Goal: Task Accomplishment & Management: Manage account settings

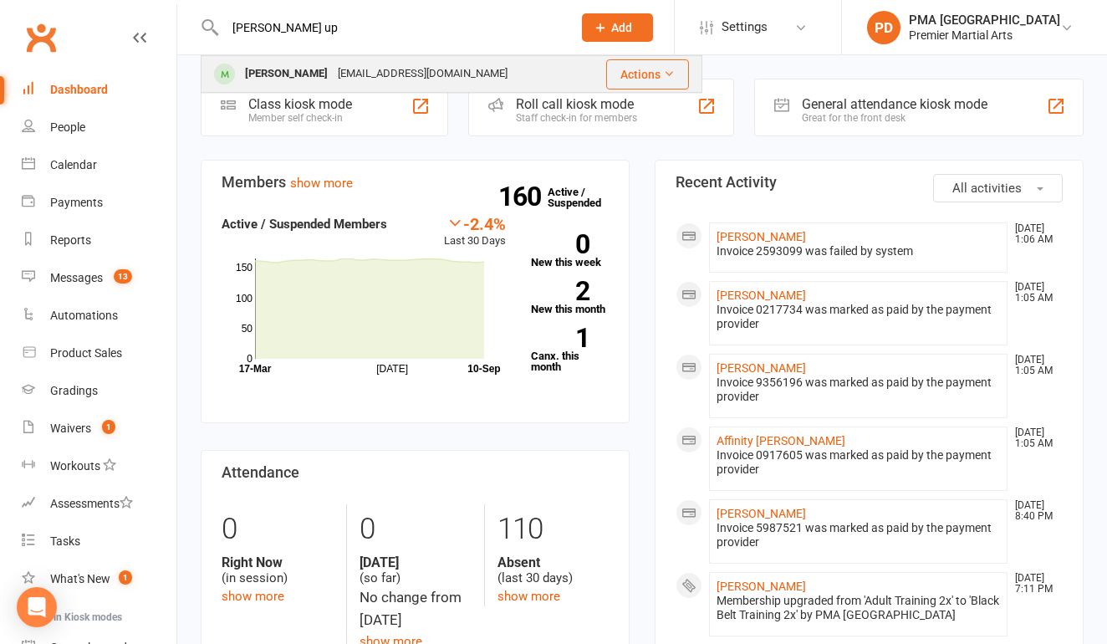
type input "[PERSON_NAME] up"
click at [352, 68] on div "[EMAIL_ADDRESS][DOMAIN_NAME]" at bounding box center [423, 74] width 180 height 24
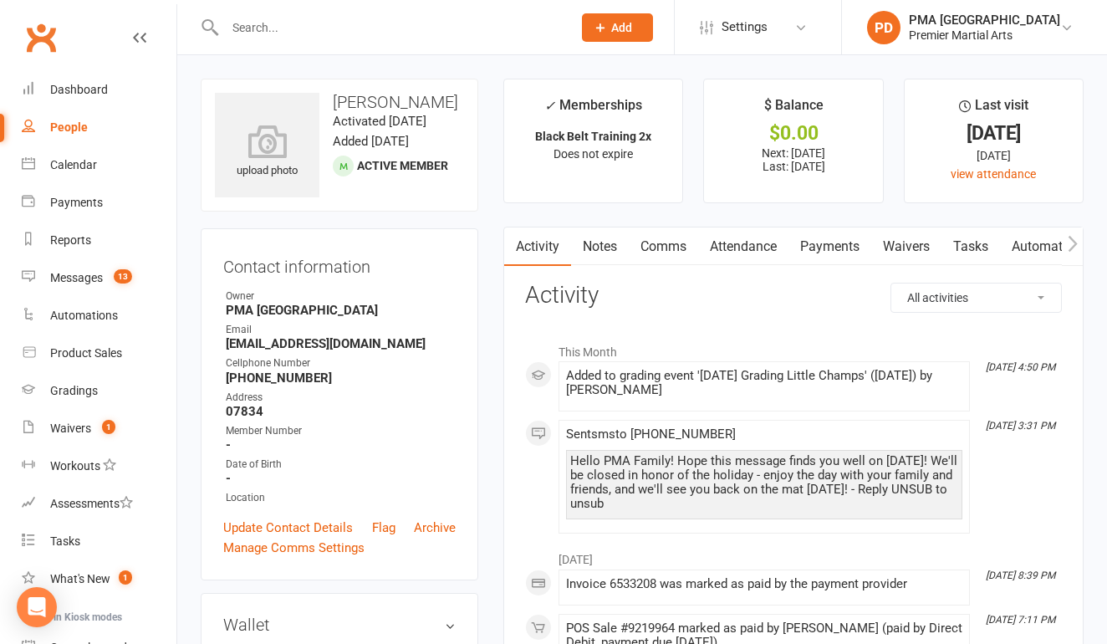
click at [838, 250] on link "Payments" at bounding box center [830, 246] width 83 height 38
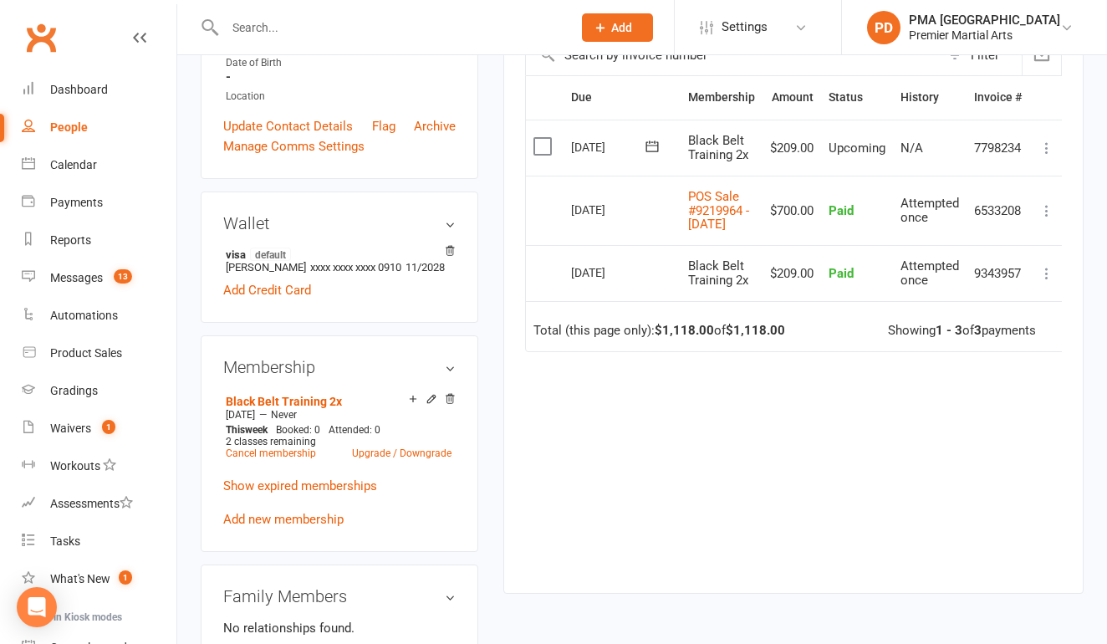
scroll to position [400, 0]
click at [440, 28] on input "text" at bounding box center [390, 27] width 340 height 23
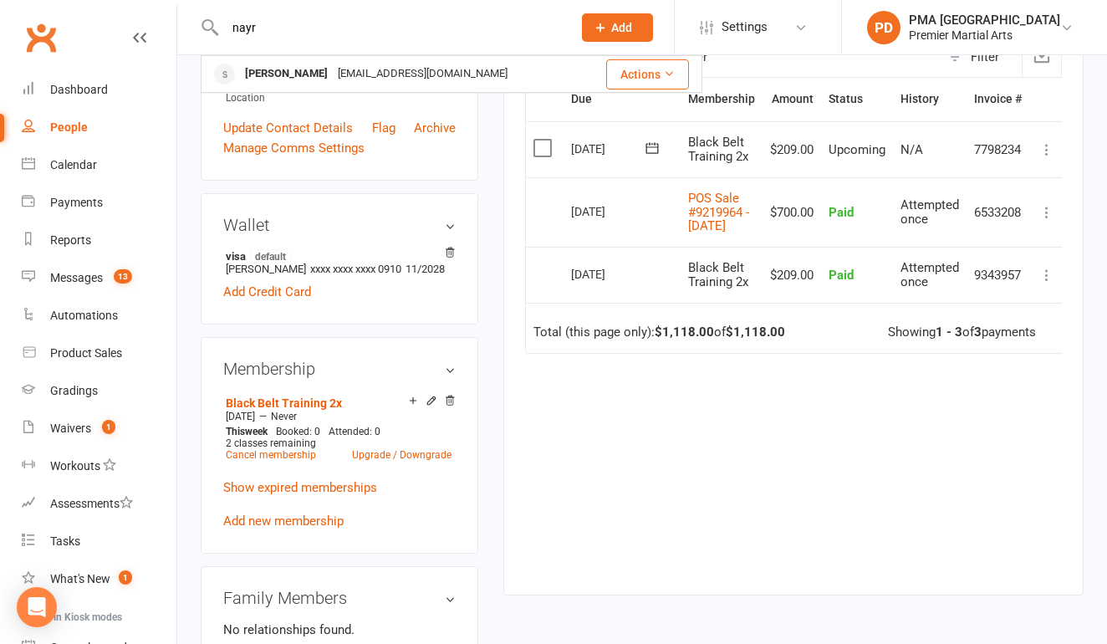
type input "nary"
drag, startPoint x: 440, startPoint y: 28, endPoint x: 468, endPoint y: 67, distance: 47.8
click at [468, 67] on div "[PERSON_NAME] [EMAIL_ADDRESS][DOMAIN_NAME]" at bounding box center [393, 74] width 382 height 34
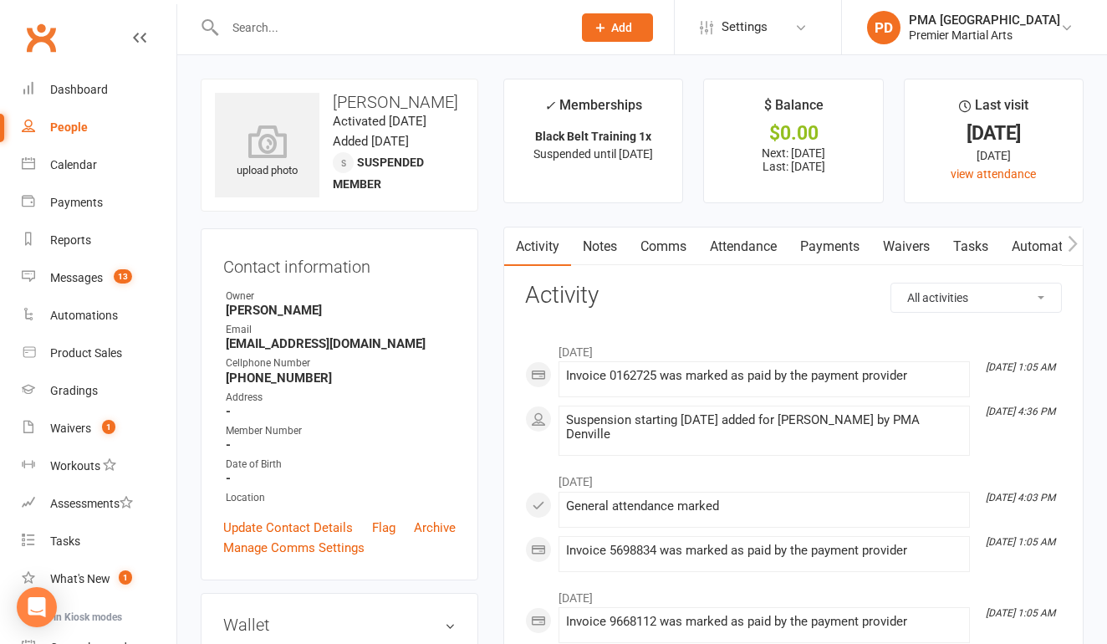
click at [825, 243] on link "Payments" at bounding box center [830, 246] width 83 height 38
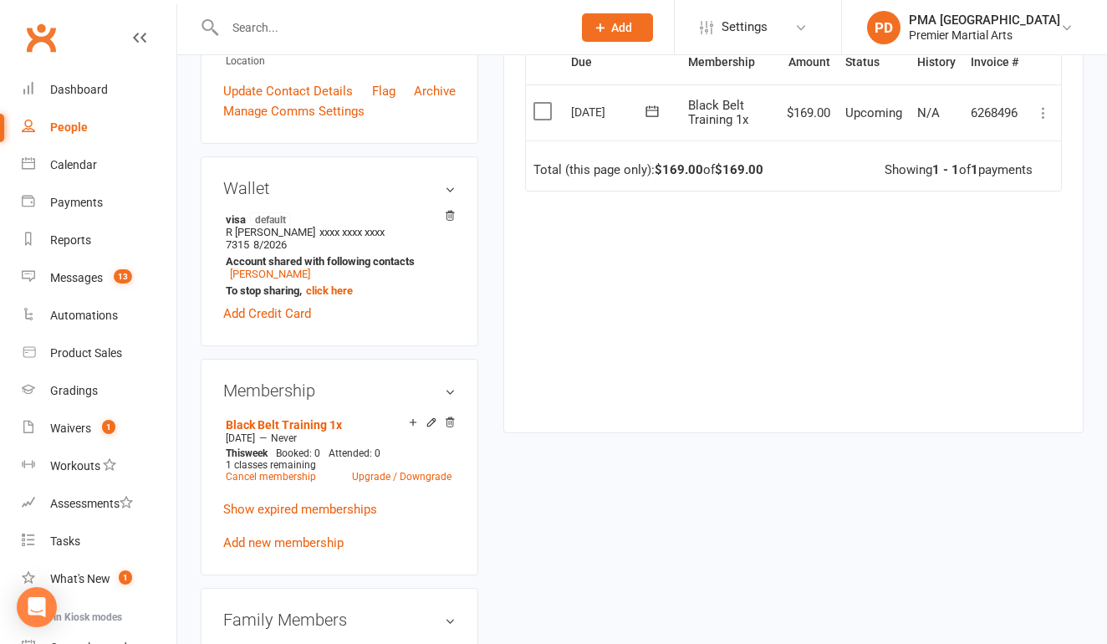
scroll to position [438, 0]
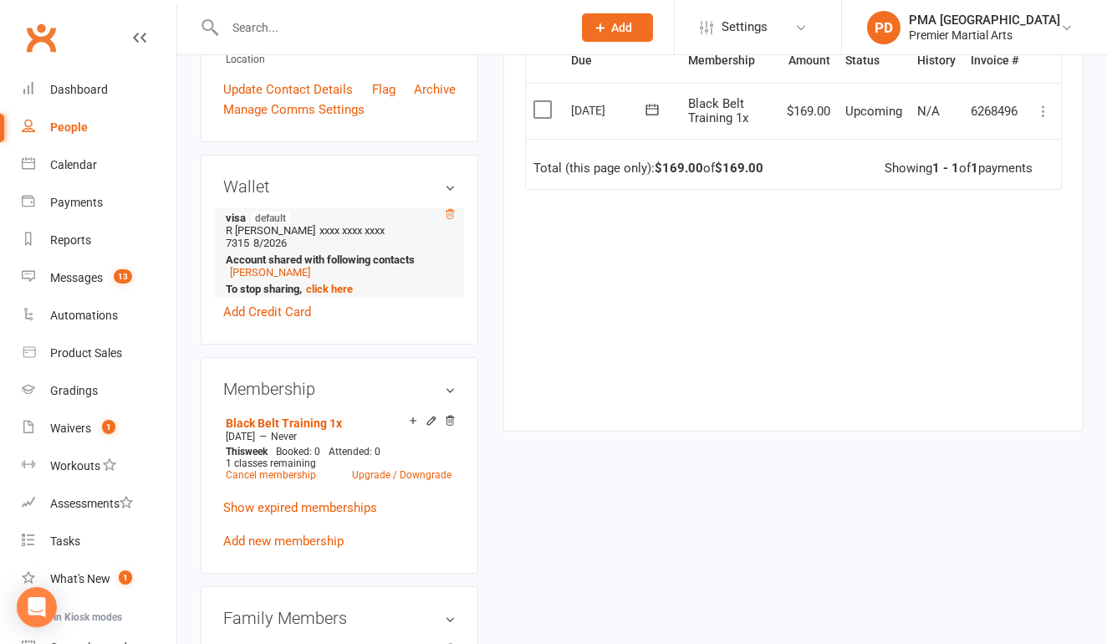
click at [452, 220] on icon at bounding box center [450, 214] width 12 height 12
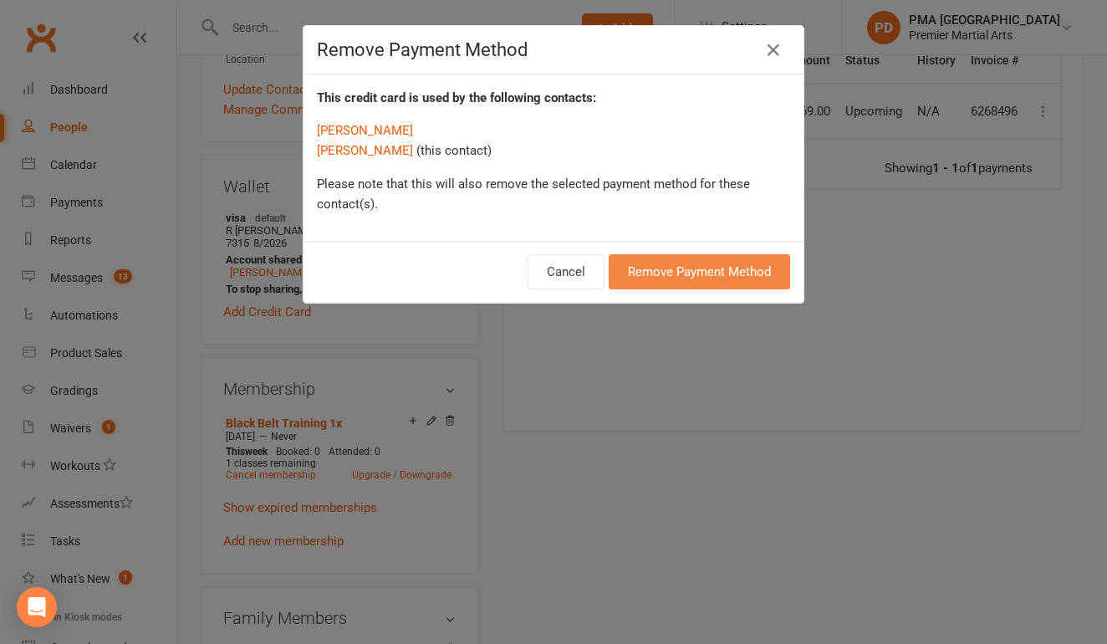
click at [674, 274] on button "Remove Payment Method" at bounding box center [699, 271] width 181 height 35
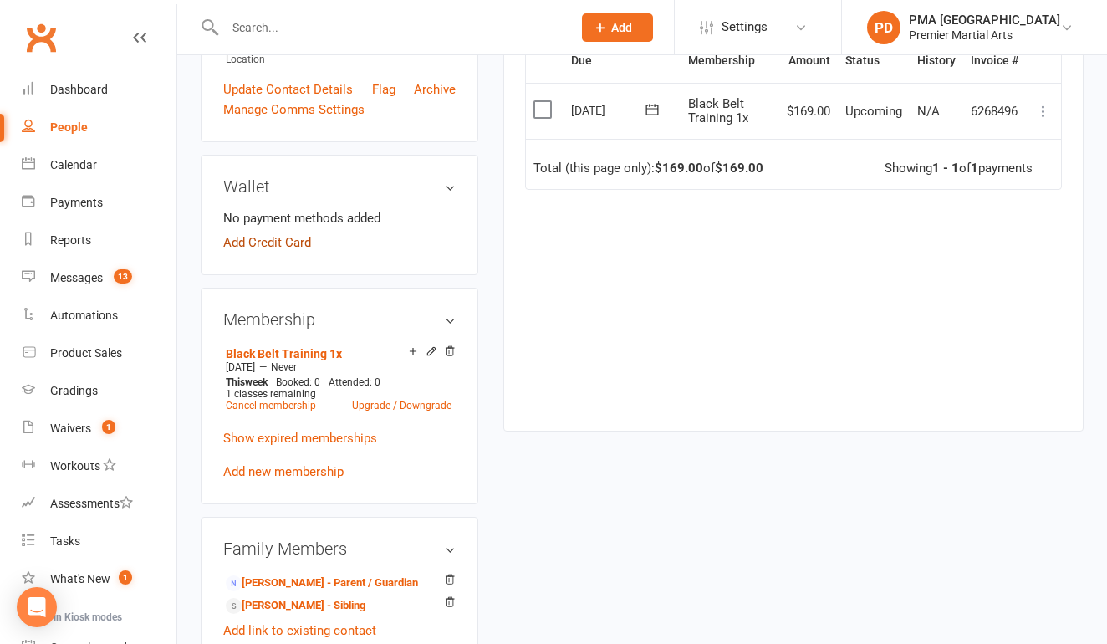
click at [284, 253] on link "Add Credit Card" at bounding box center [267, 242] width 88 height 20
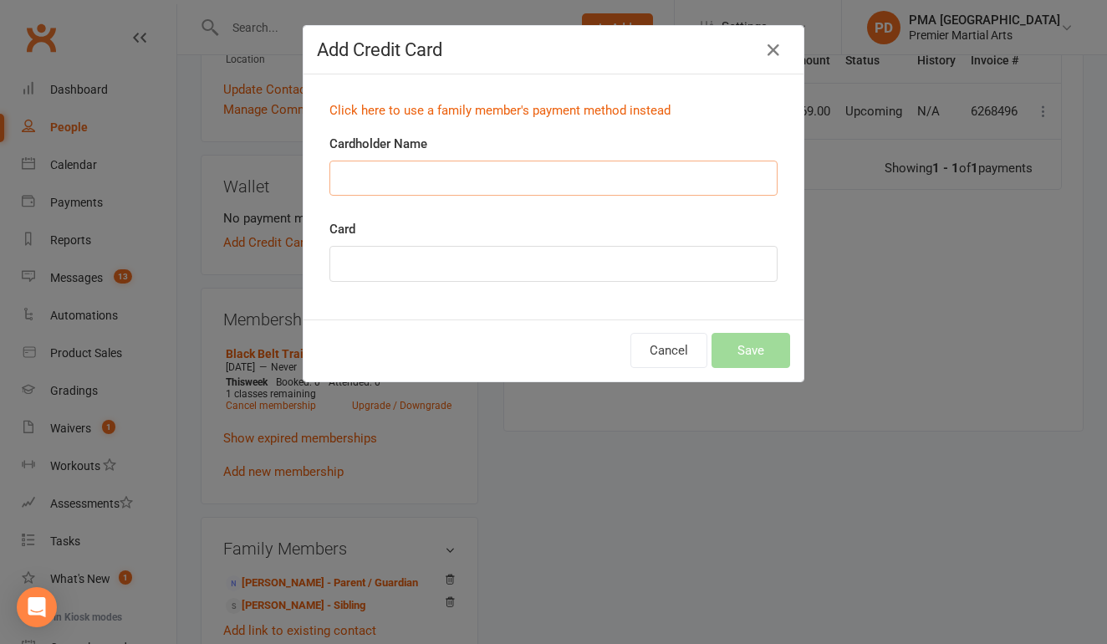
click at [436, 172] on input "Cardholder Name" at bounding box center [554, 178] width 448 height 35
type input "R [PERSON_NAME] [PERSON_NAME]"
click at [745, 350] on button "Save" at bounding box center [751, 350] width 79 height 35
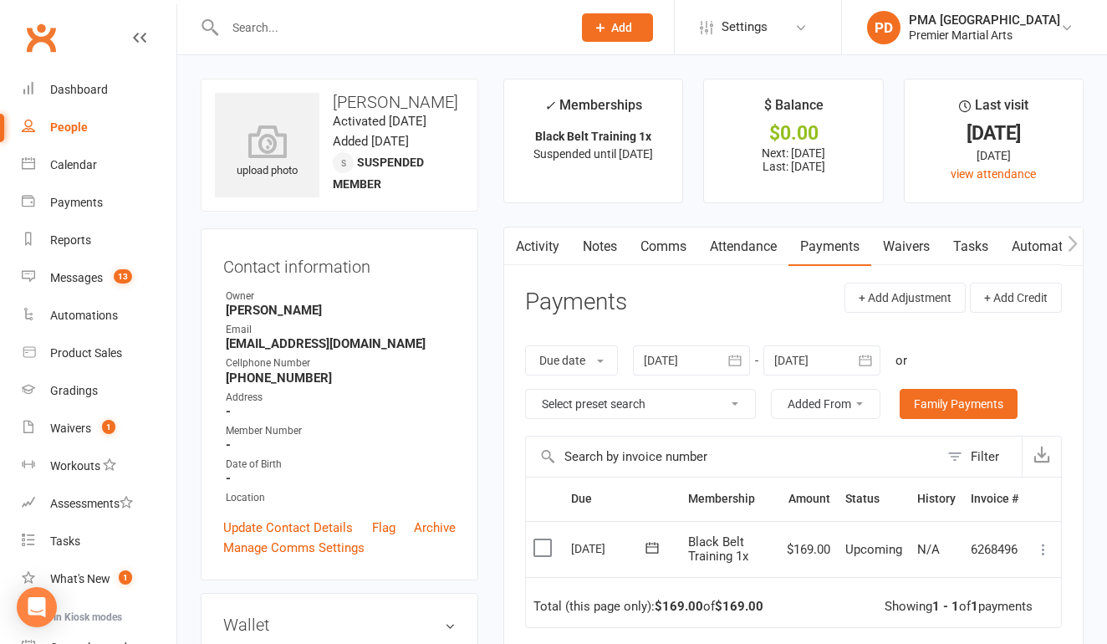
scroll to position [0, 0]
